Goal: Transaction & Acquisition: Purchase product/service

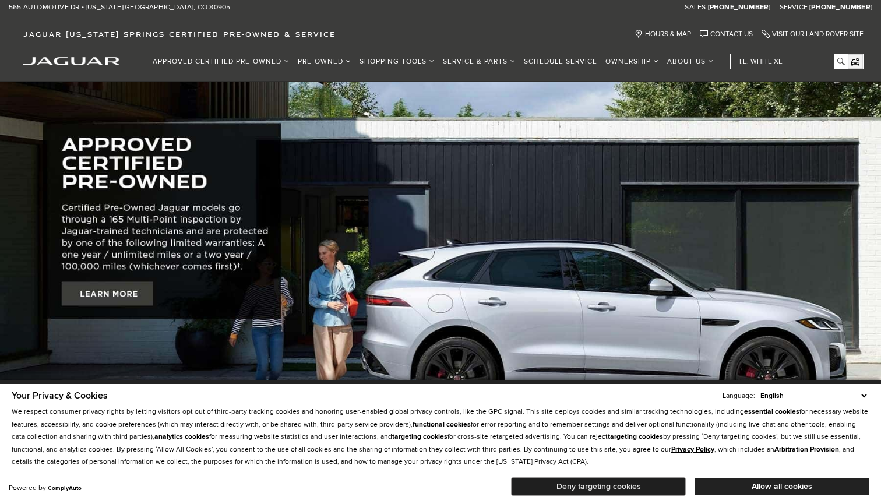
click at [573, 486] on button "Deny targeting cookies" at bounding box center [598, 486] width 175 height 19
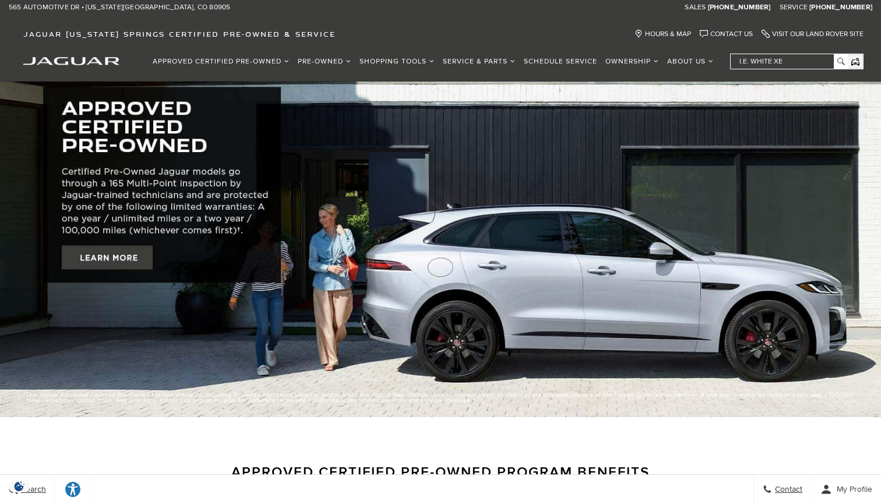
scroll to position [38, 0]
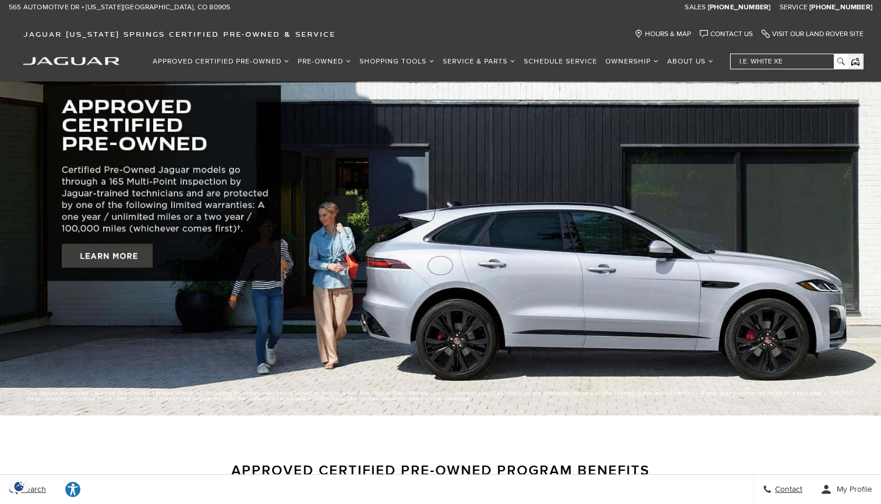
click at [72, 60] on img "jaguar" at bounding box center [71, 61] width 96 height 8
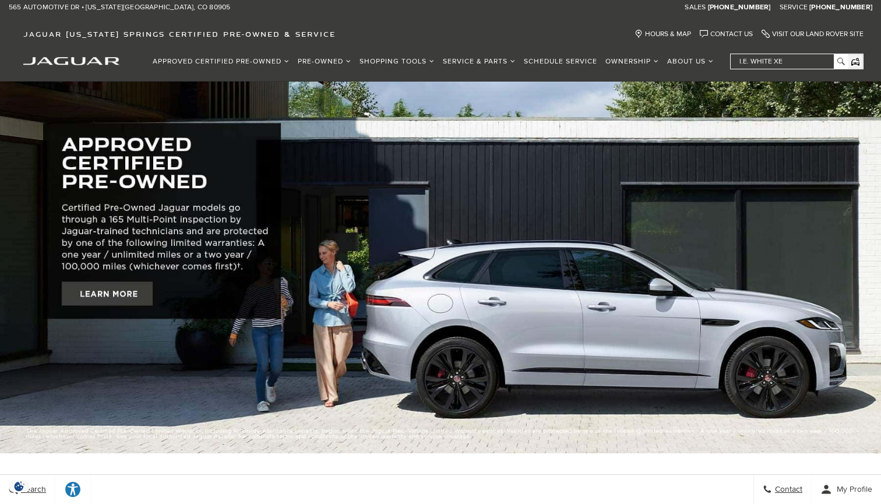
scroll to position [1, 0]
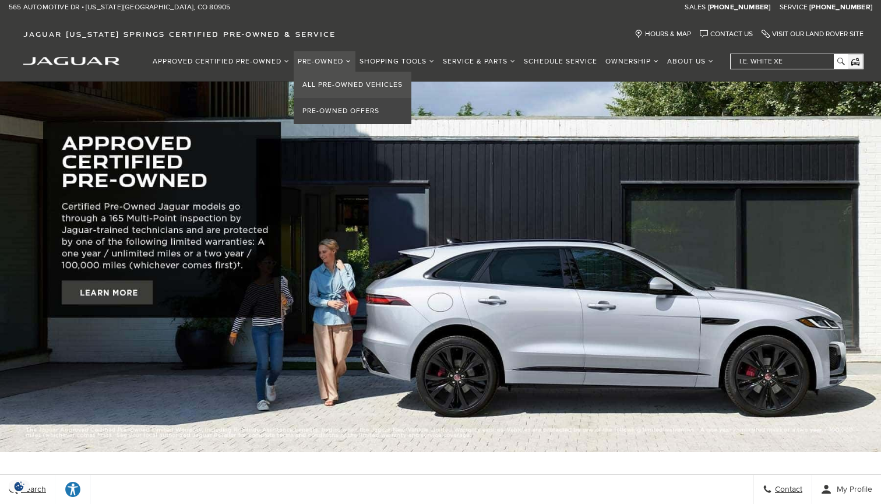
click at [326, 89] on link "All Pre-Owned Vehicles" at bounding box center [353, 85] width 118 height 26
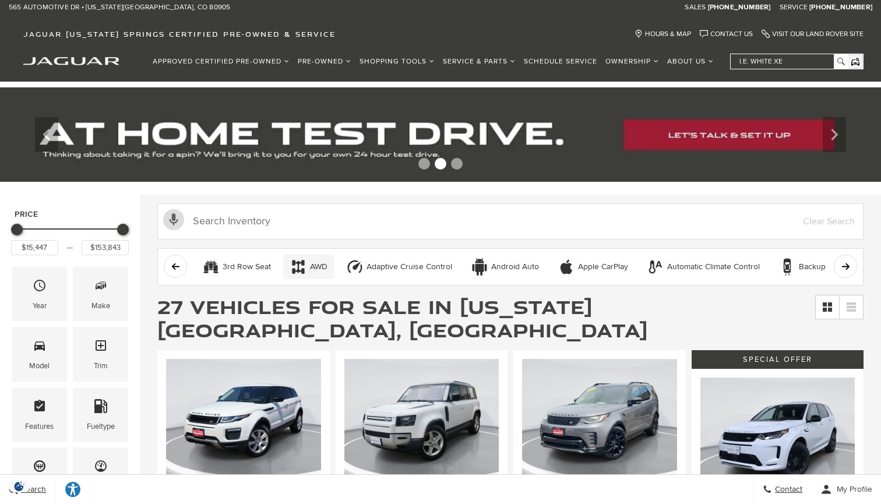
click at [311, 263] on div "AWD" at bounding box center [318, 267] width 17 height 10
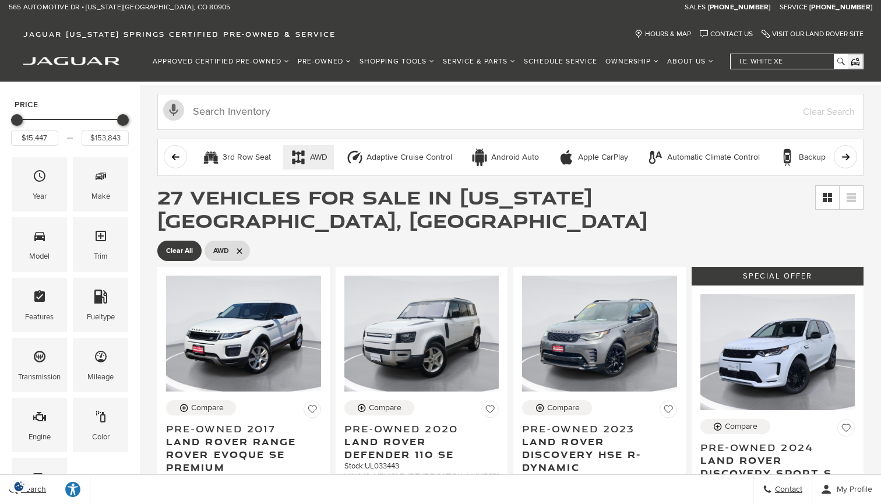
scroll to position [172, 0]
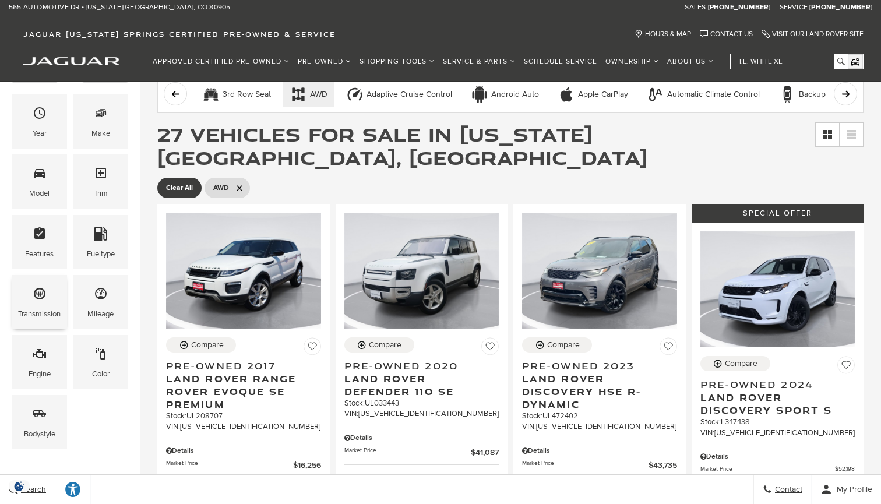
click at [47, 294] on div "Transmission" at bounding box center [39, 302] width 55 height 54
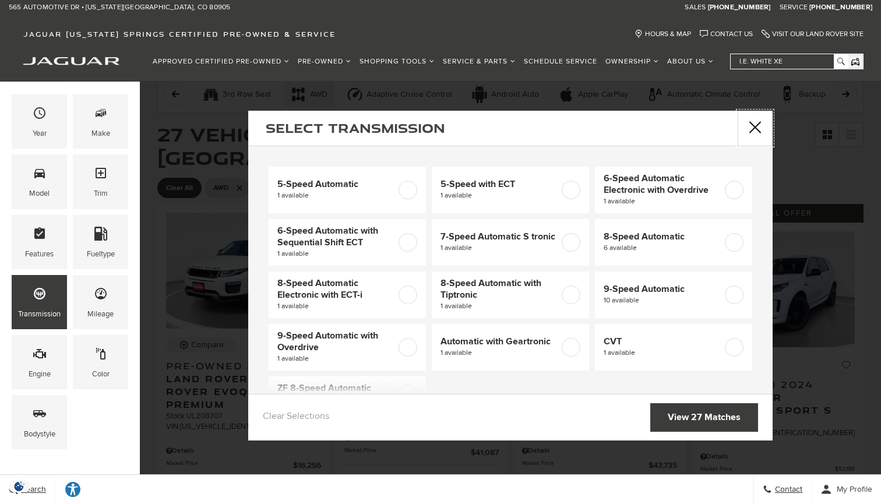
scroll to position [0, 0]
click at [756, 127] on button "Close" at bounding box center [755, 128] width 35 height 35
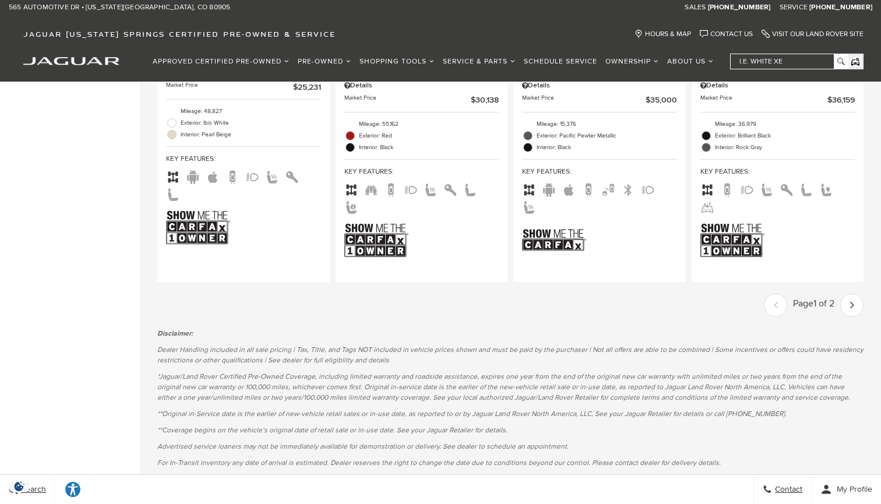
scroll to position [2345, 0]
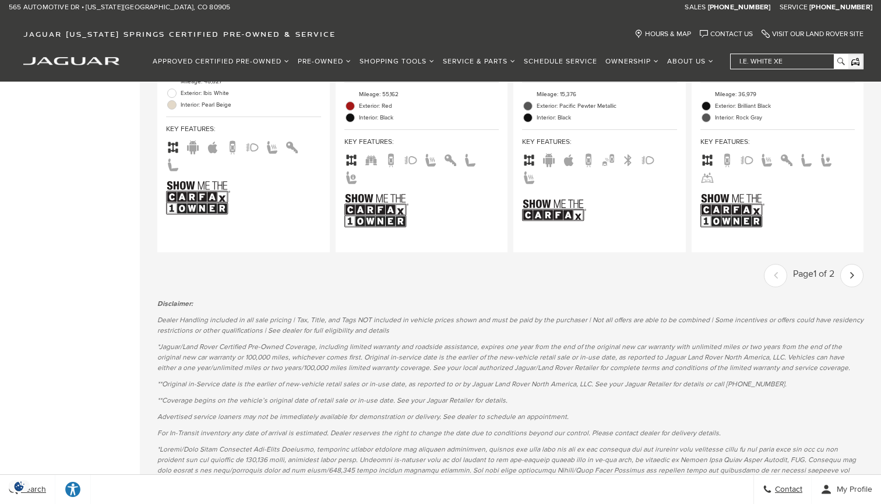
click at [852, 266] on icon "next page" at bounding box center [852, 275] width 4 height 19
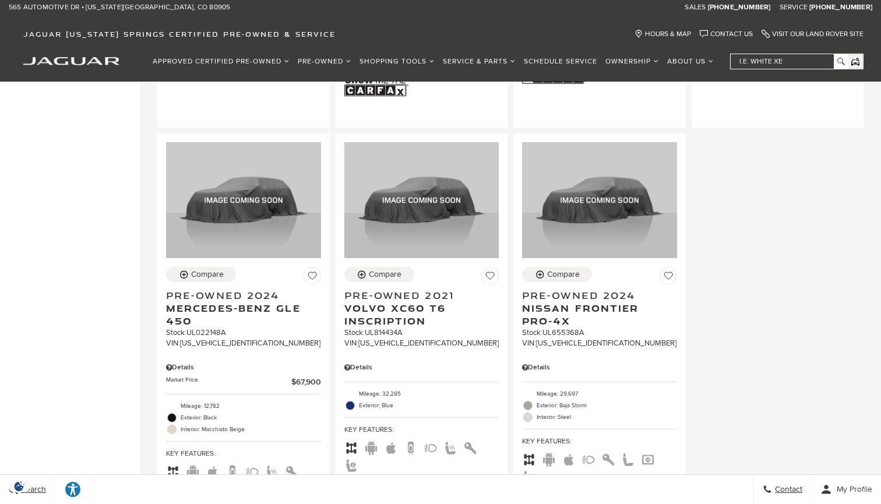
scroll to position [727, 0]
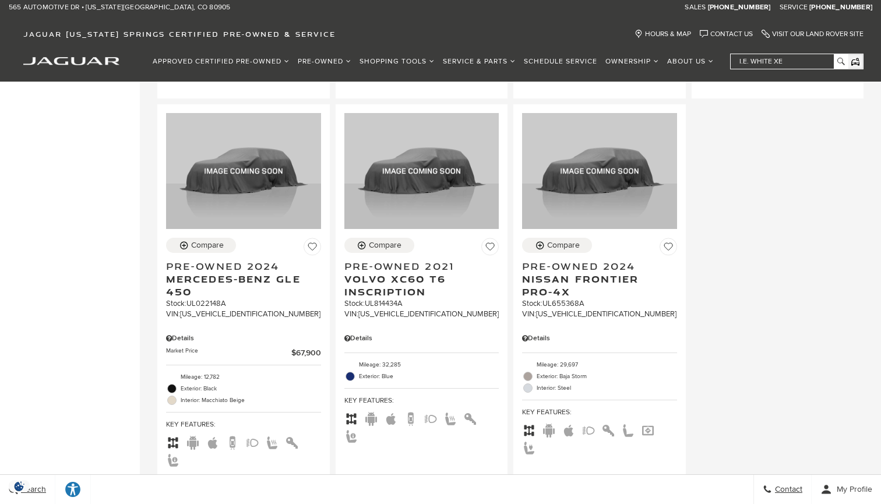
click at [90, 53] on div "Approved Certified Pre-Owned Certified Pre-Owned Vehicles Certified Pre Owned O…" at bounding box center [440, 64] width 881 height 33
click at [73, 67] on div "Approved Certified Pre-Owned Certified Pre-Owned Vehicles Certified Pre Owned O…" at bounding box center [440, 64] width 881 height 33
click at [69, 56] on picture "jaguar" at bounding box center [71, 60] width 96 height 10
